Goal: Task Accomplishment & Management: Use online tool/utility

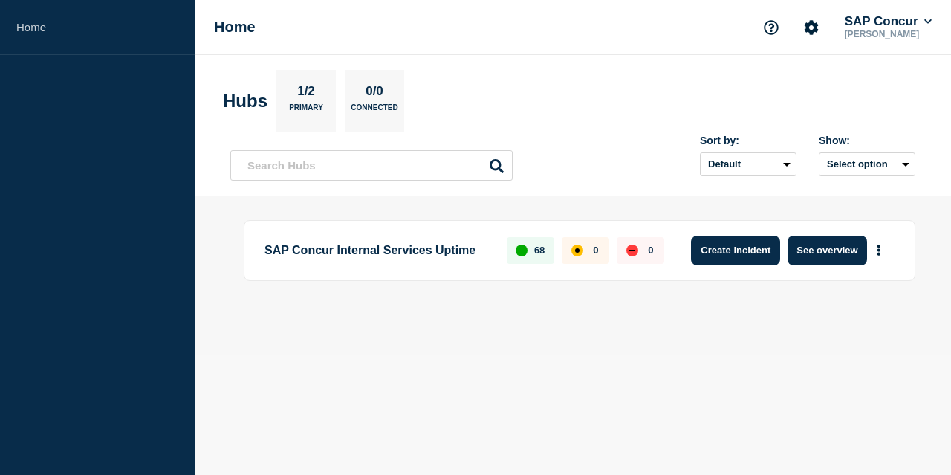
click at [740, 264] on button "Create incident" at bounding box center [735, 250] width 89 height 30
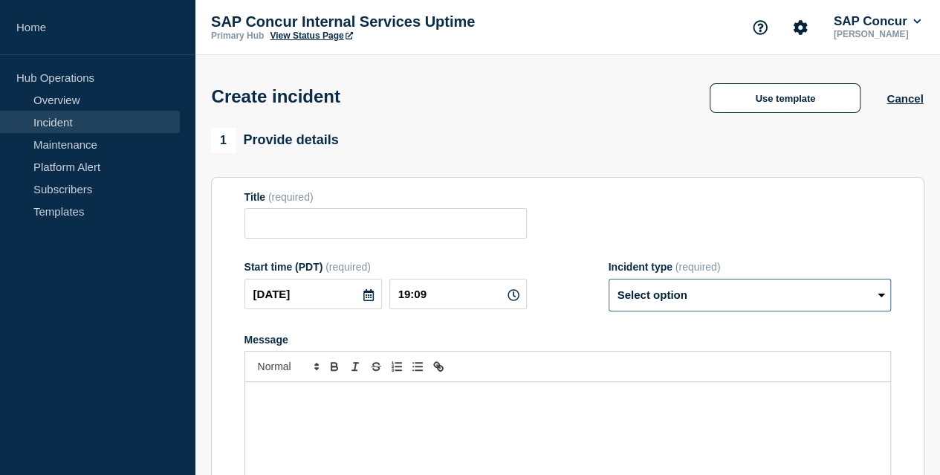
click at [882, 300] on select "Select option Investigating Identified Monitoring" at bounding box center [749, 295] width 282 height 33
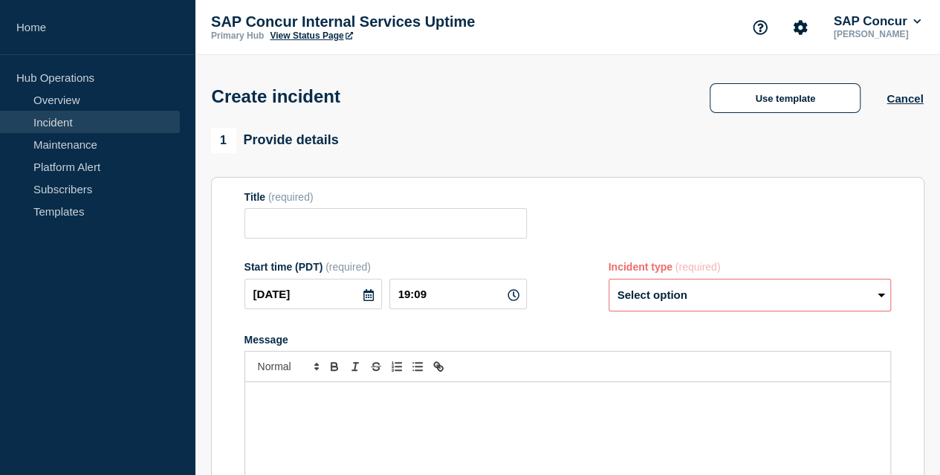
click at [563, 323] on form "Title (required) Start time (PDT) (required) [DATE] 19:09 Incident type (requir…" at bounding box center [567, 376] width 646 height 371
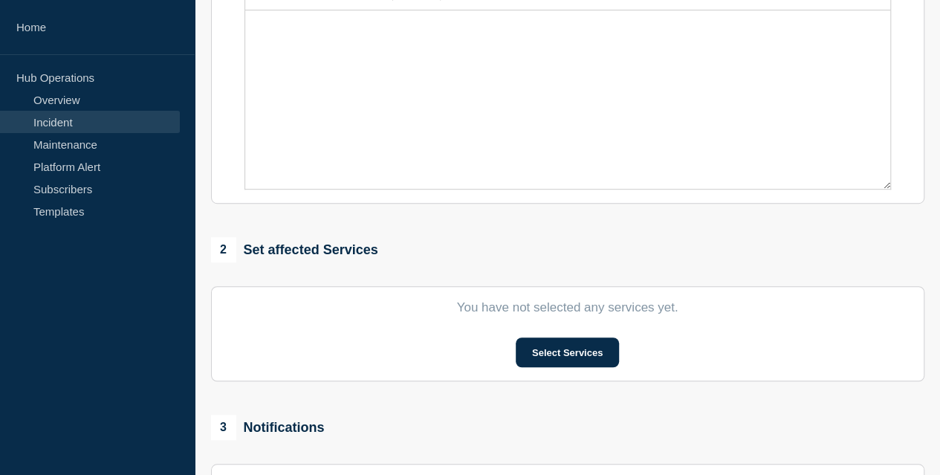
scroll to position [446, 0]
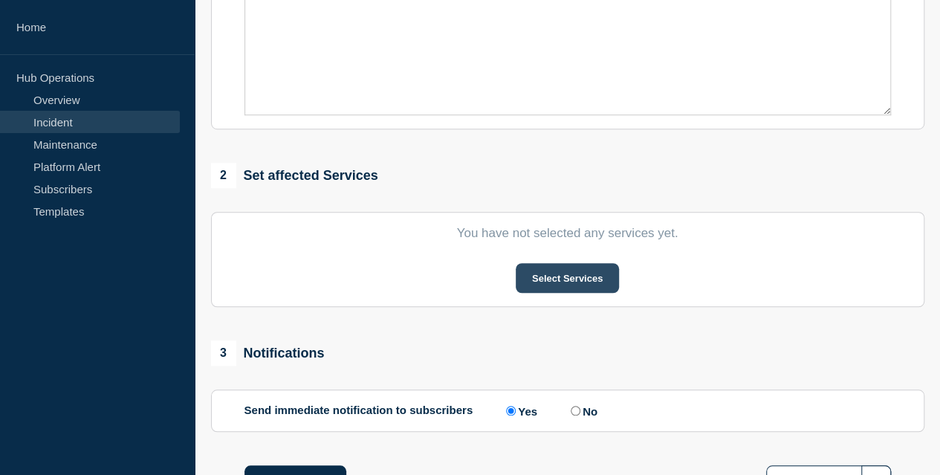
click at [570, 277] on button "Select Services" at bounding box center [566, 278] width 103 height 30
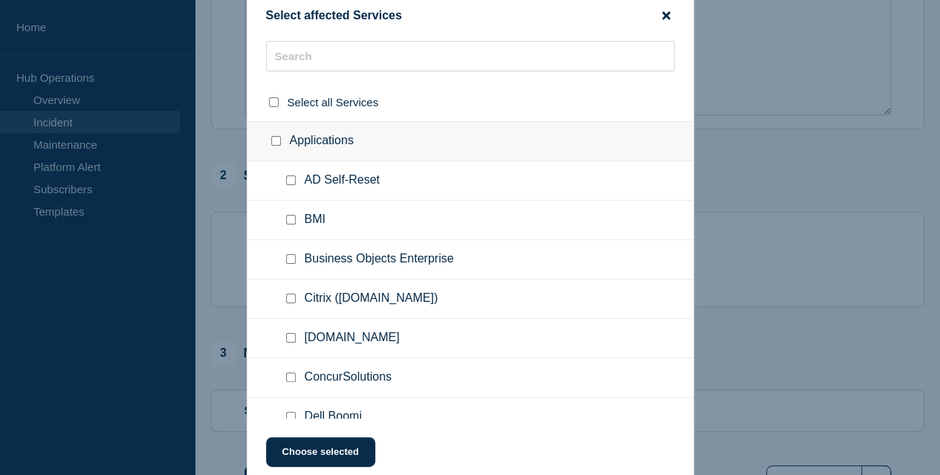
click at [665, 16] on icon "close button" at bounding box center [666, 15] width 8 height 8
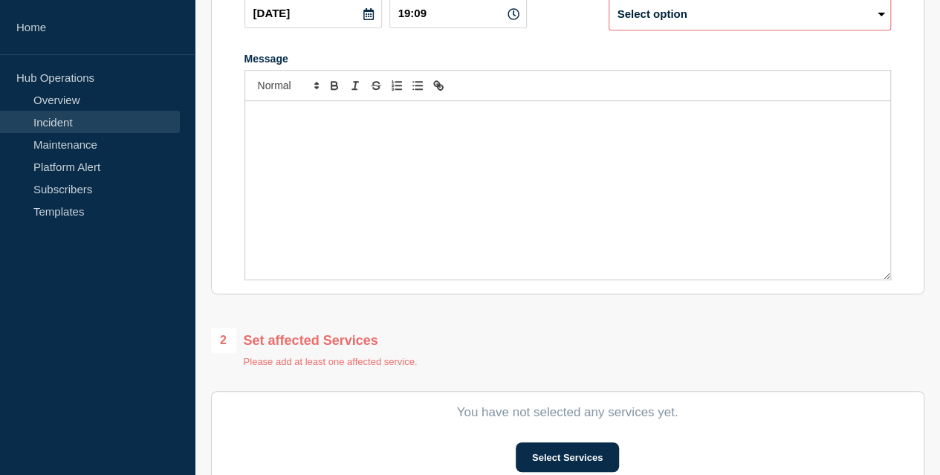
scroll to position [0, 0]
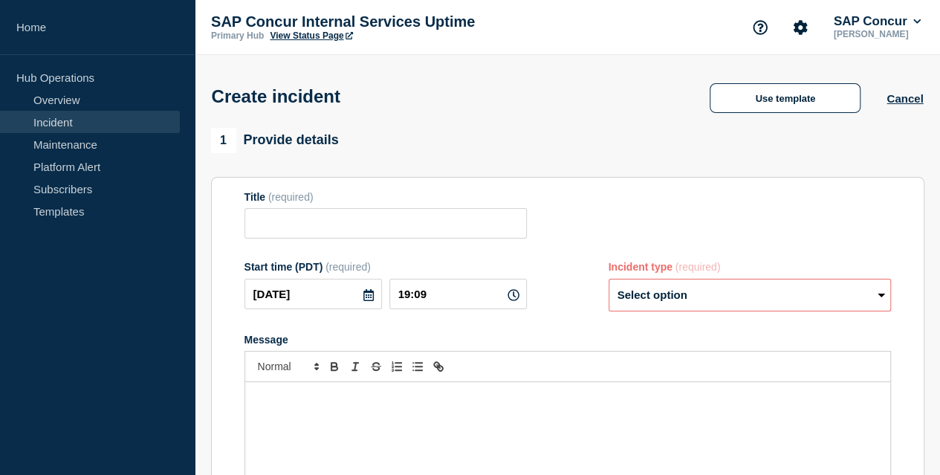
click at [45, 114] on link "Incident" at bounding box center [90, 122] width 180 height 22
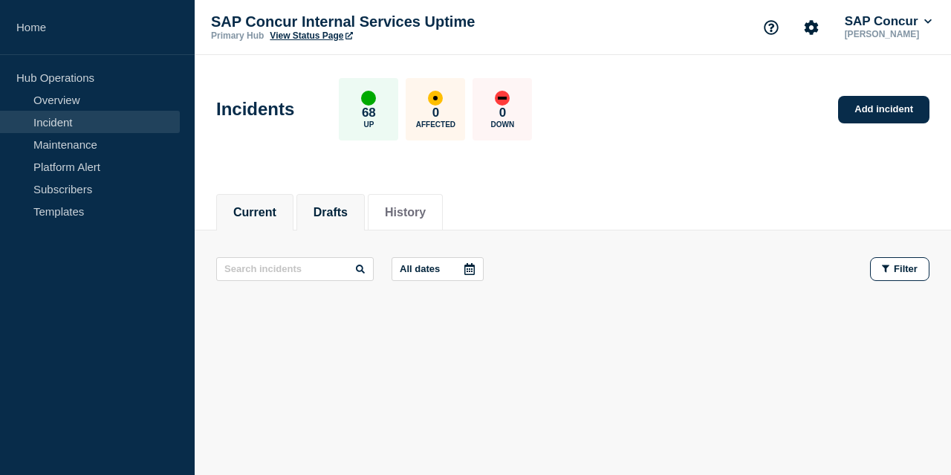
click at [338, 210] on button "Drafts" at bounding box center [330, 212] width 34 height 13
click at [421, 206] on button "History" at bounding box center [405, 212] width 41 height 13
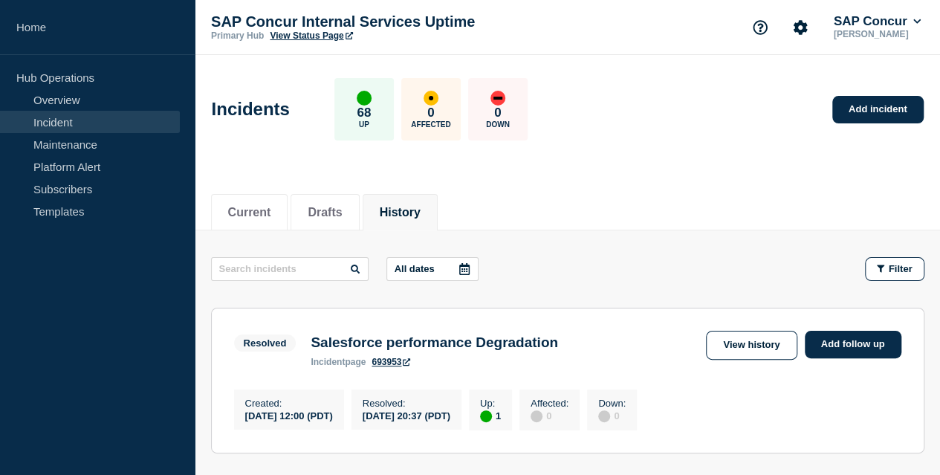
click at [293, 30] on link "View Status Page" at bounding box center [311, 35] width 82 height 10
click at [71, 142] on link "Maintenance" at bounding box center [90, 144] width 180 height 22
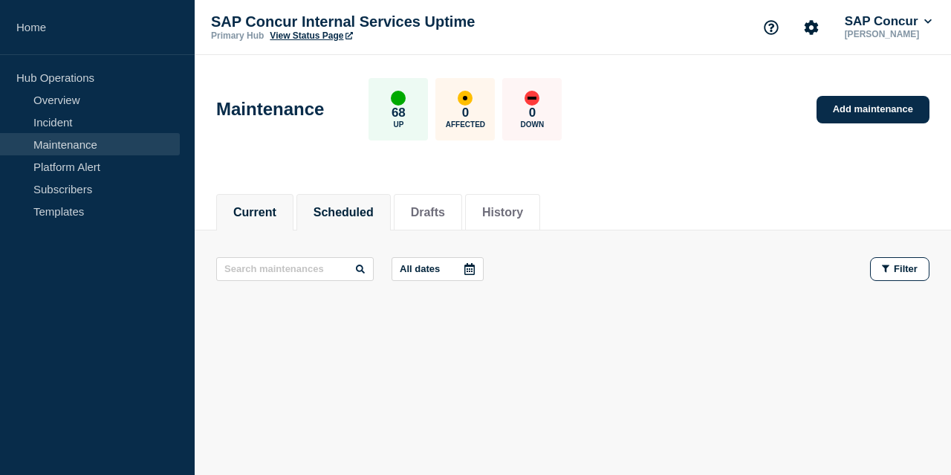
click at [338, 212] on button "Scheduled" at bounding box center [343, 212] width 60 height 13
